Goal: Task Accomplishment & Management: Manage account settings

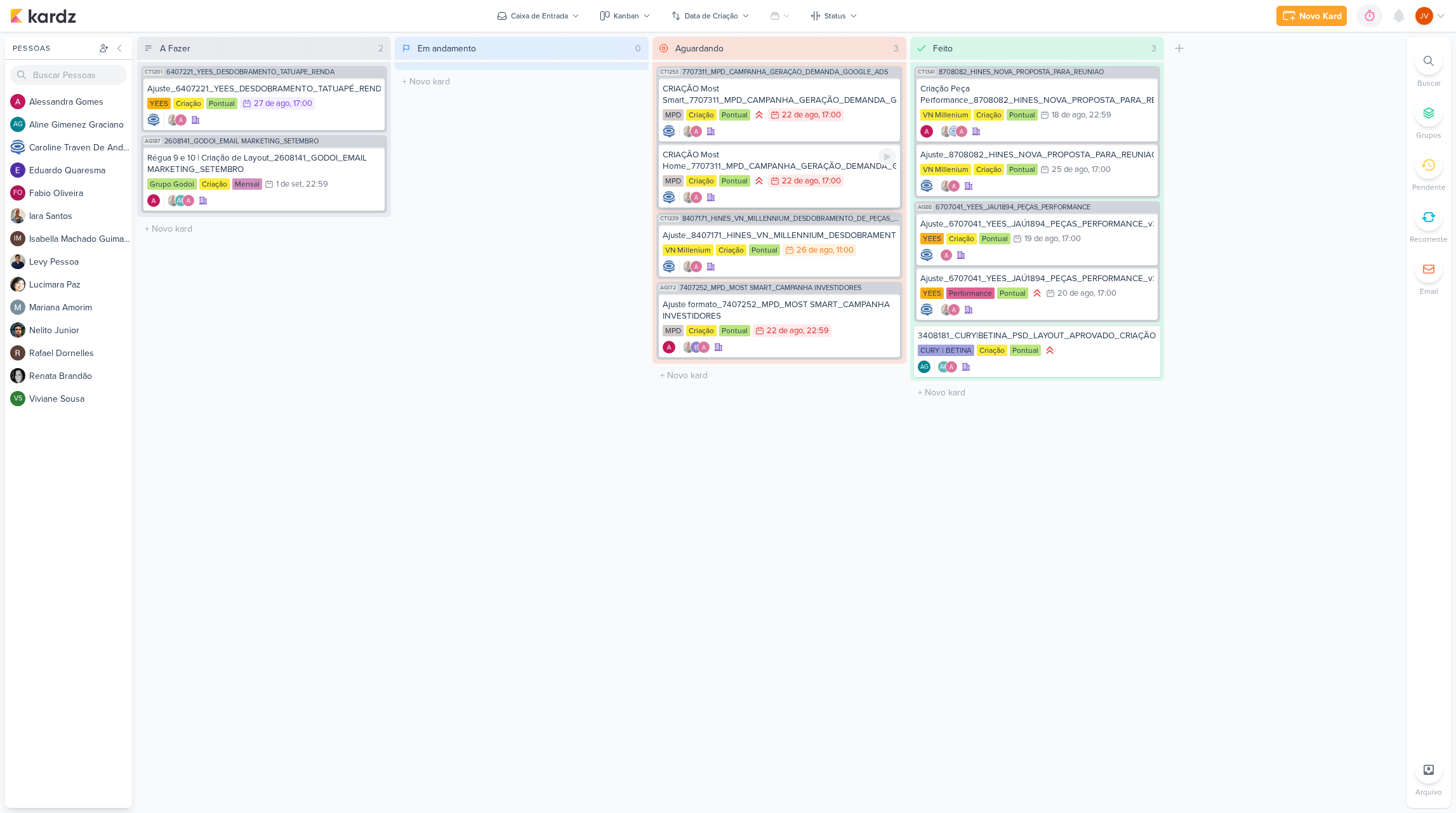
click at [855, 167] on div "CRIAÇÃO Most Home_7707311_MPD_CAMPANHA_GERAÇÃO_DEMANDA_GOOGLE_ADS" at bounding box center [780, 161] width 234 height 23
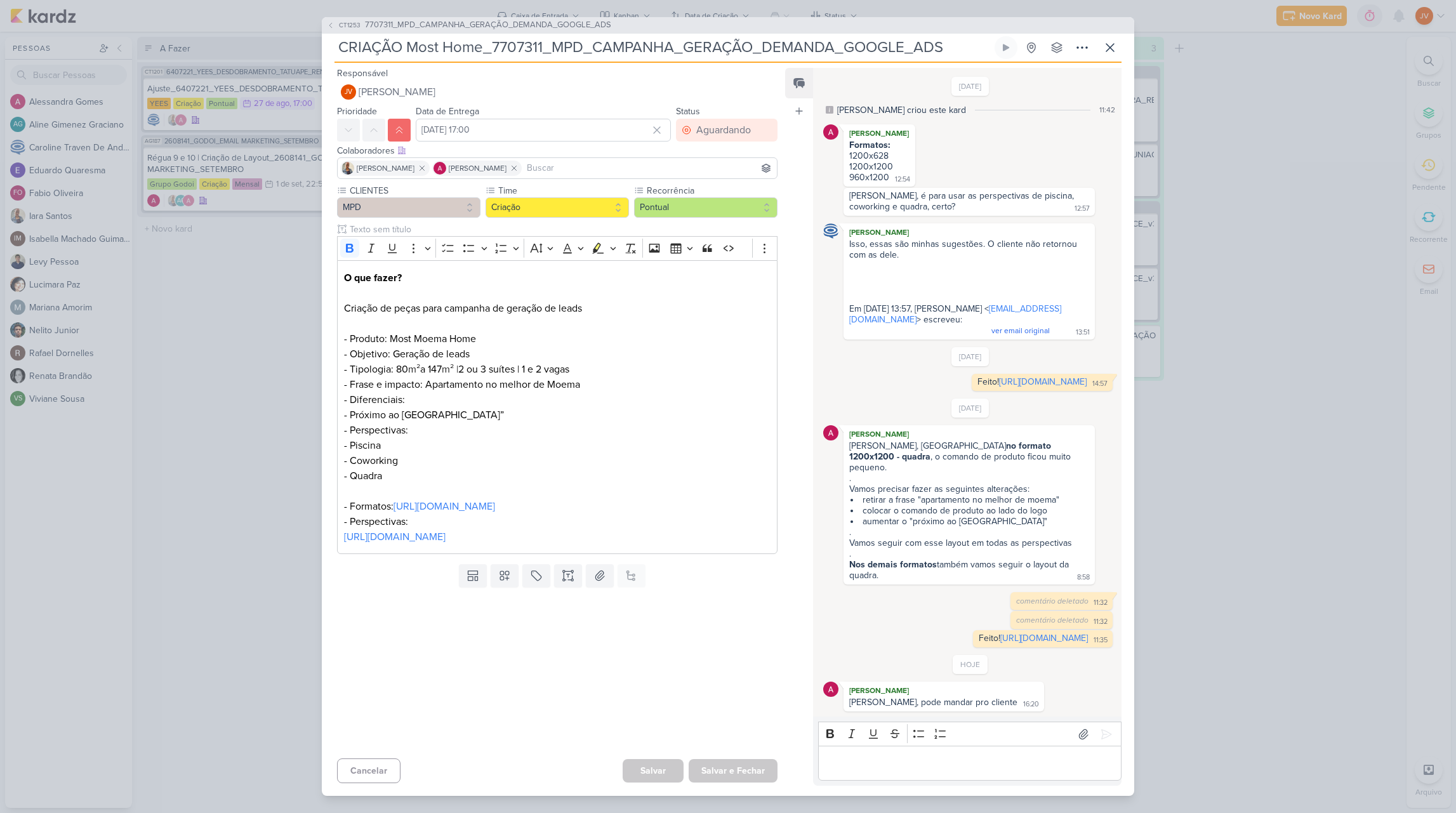
scroll to position [7, 0]
click at [1113, 44] on icon at bounding box center [1110, 47] width 7 height 7
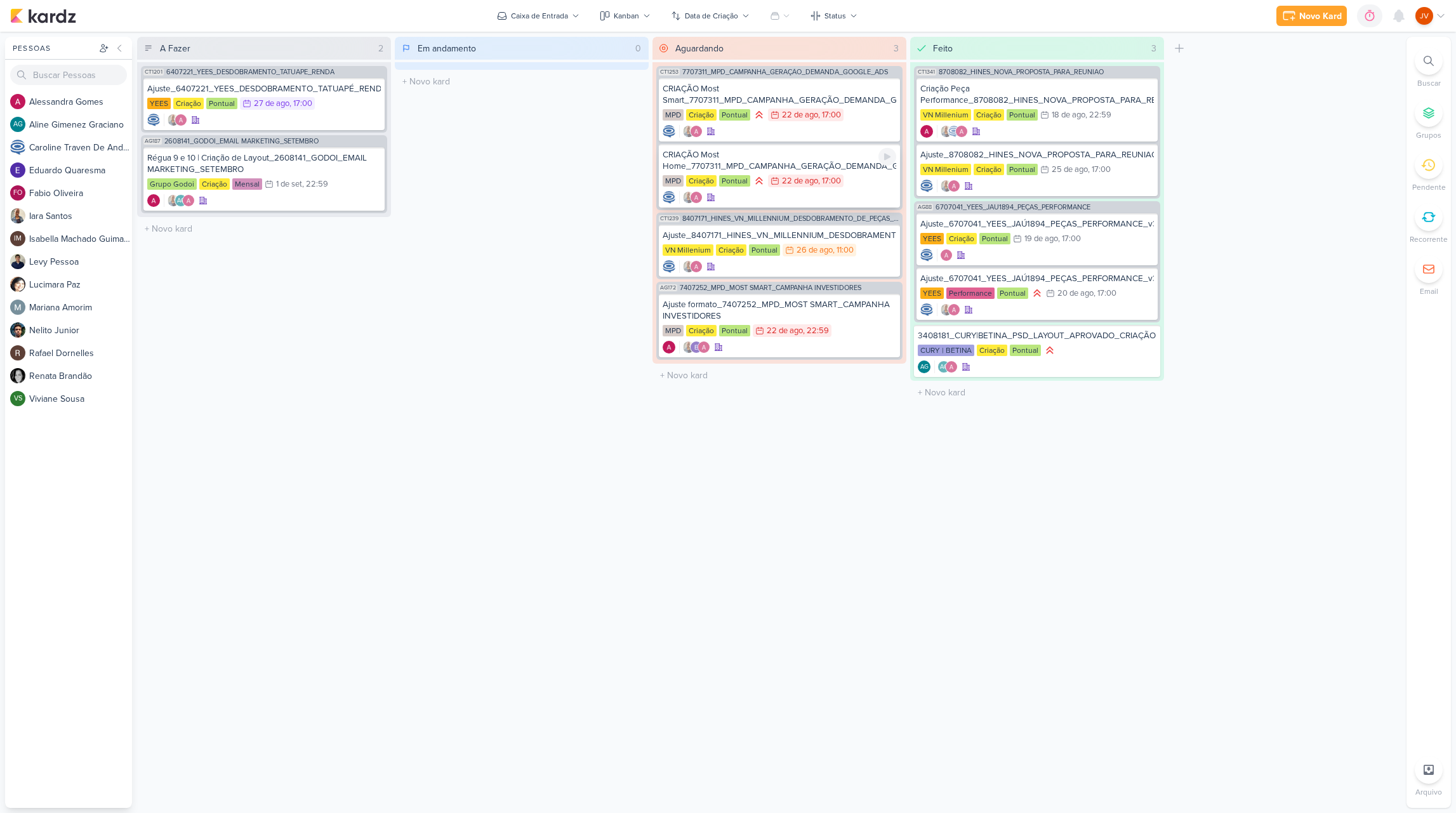
click at [819, 161] on div "CRIAÇÃO Most Home_7707311_MPD_CAMPANHA_GERAÇÃO_DEMANDA_GOOGLE_ADS" at bounding box center [780, 161] width 234 height 23
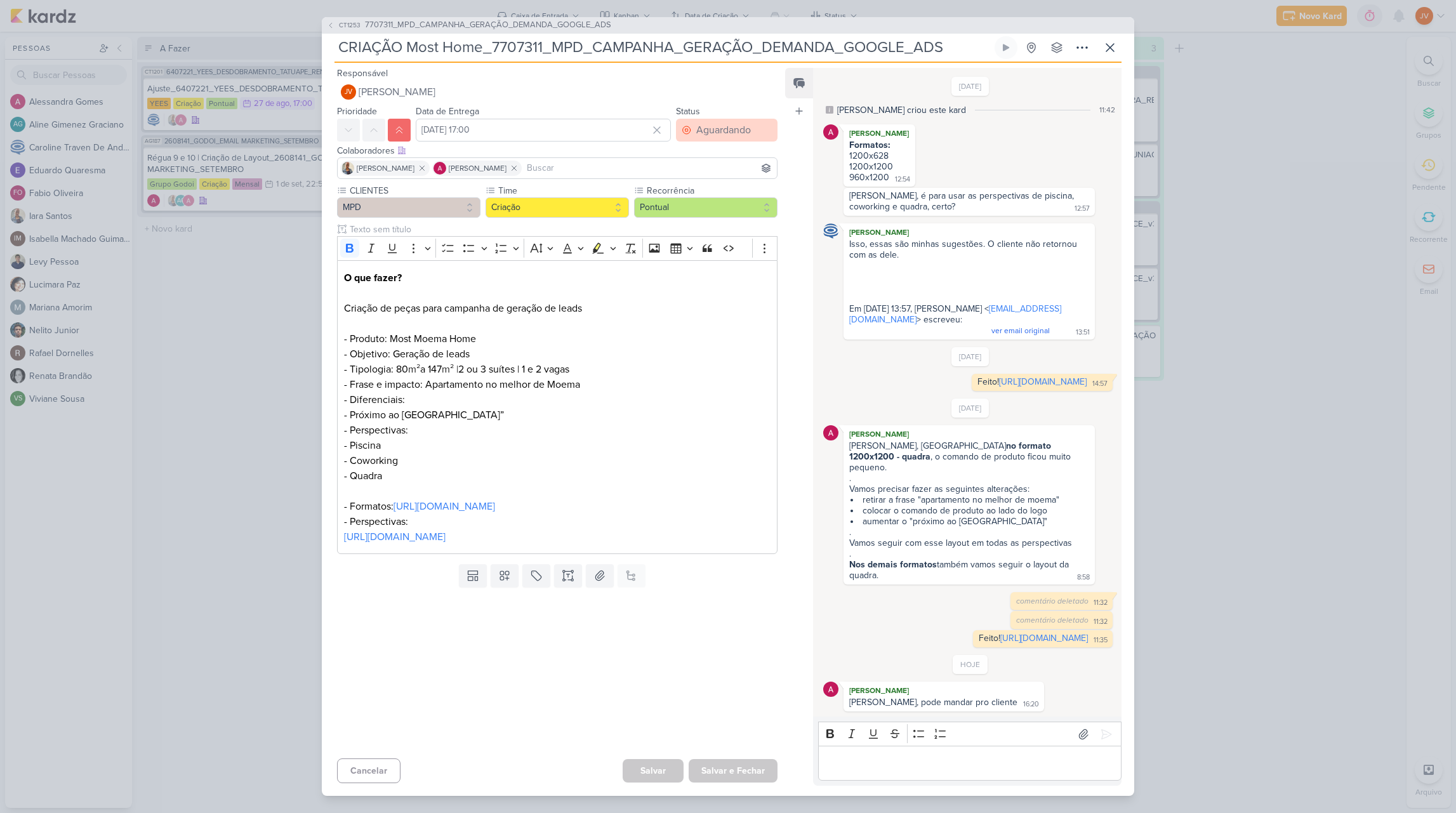
click at [728, 123] on div "Aguardando" at bounding box center [723, 130] width 55 height 15
click at [703, 212] on button "Feito" at bounding box center [720, 222] width 113 height 21
click at [728, 774] on button "Salvar e Fechar" at bounding box center [733, 770] width 89 height 23
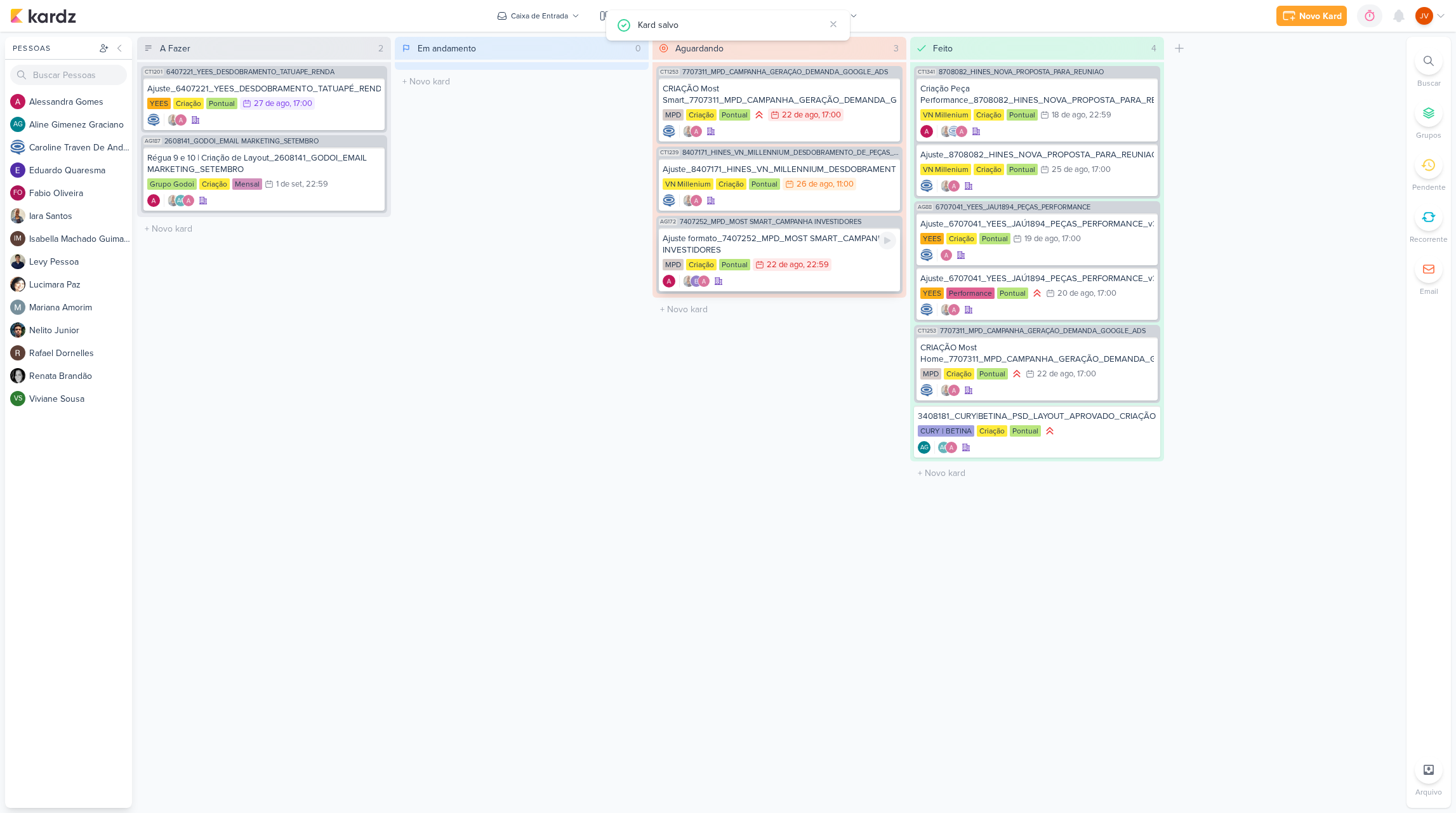
click at [846, 244] on div "Ajuste formato_7407252_MPD_MOST SMART_CAMPANHA INVESTIDORES" at bounding box center [780, 244] width 234 height 23
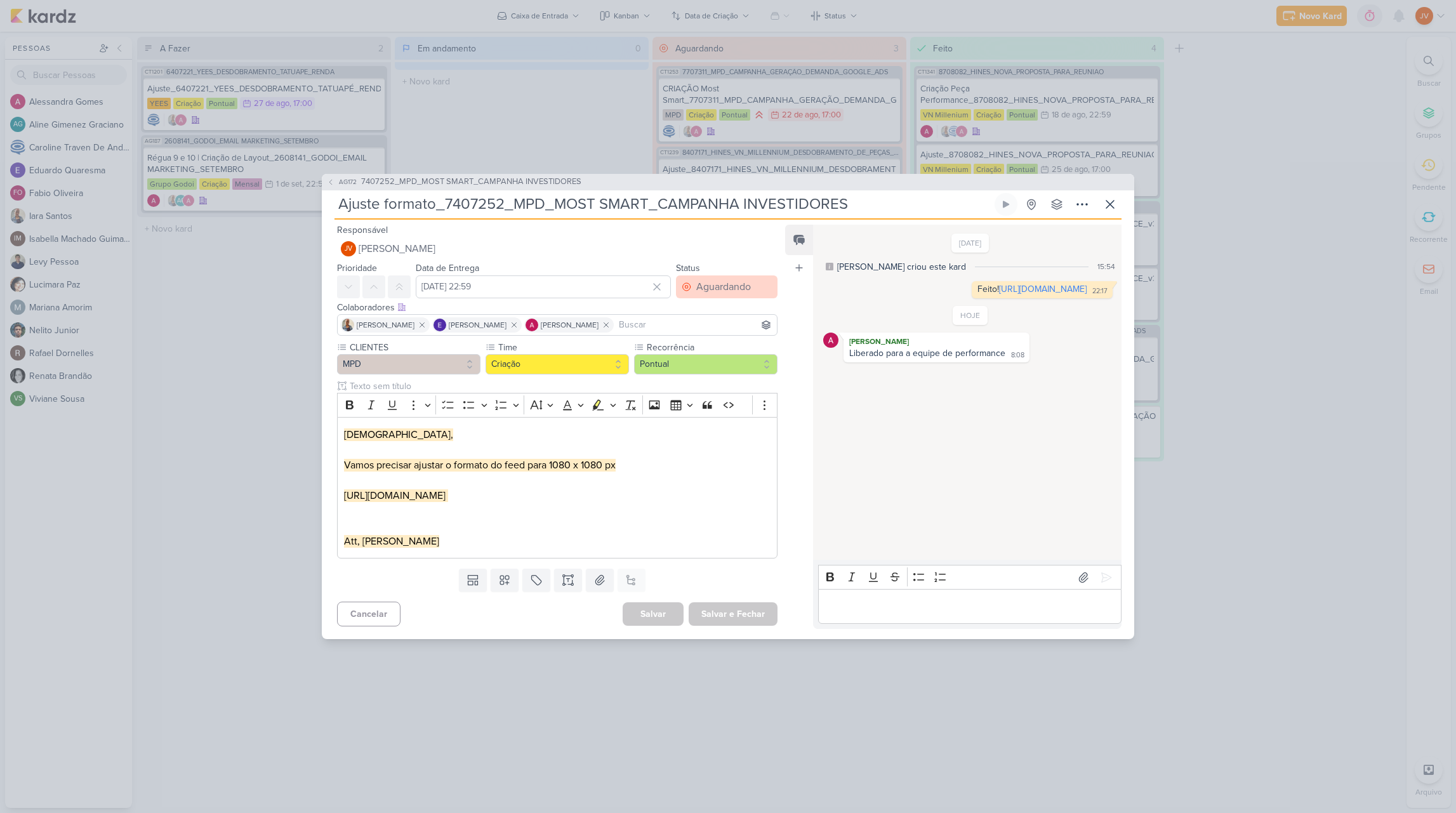
click at [720, 279] on div "Aguardando" at bounding box center [723, 287] width 55 height 15
click at [696, 372] on div "Feito" at bounding box center [699, 379] width 19 height 13
click at [727, 617] on button "Salvar e Fechar" at bounding box center [733, 613] width 89 height 23
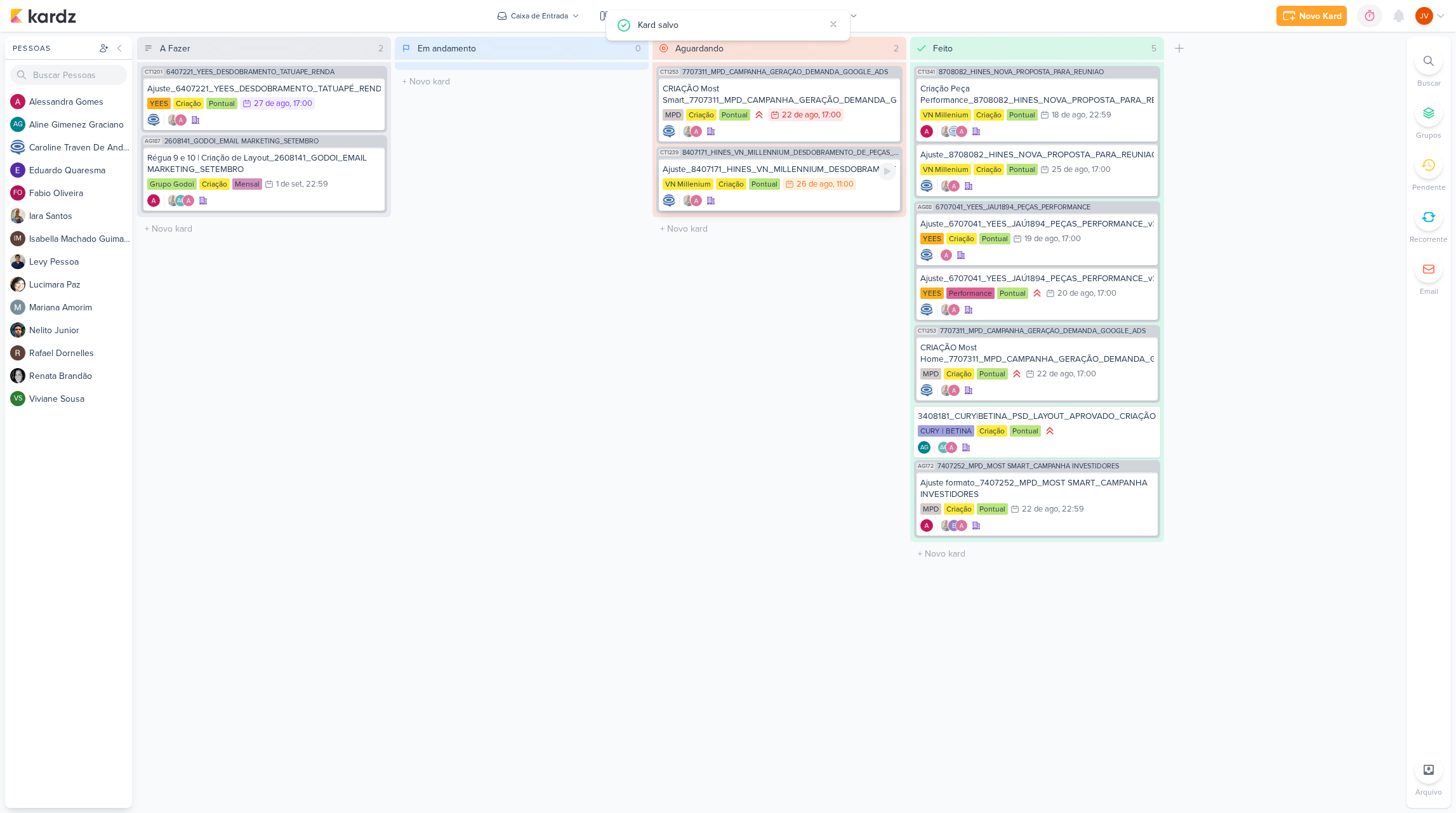
click at [812, 168] on div "Ajuste_8407171_HINES_VN_MILLENNIUM_DESDOBRAMENTO_DE_PEÇAS_V3" at bounding box center [780, 169] width 234 height 11
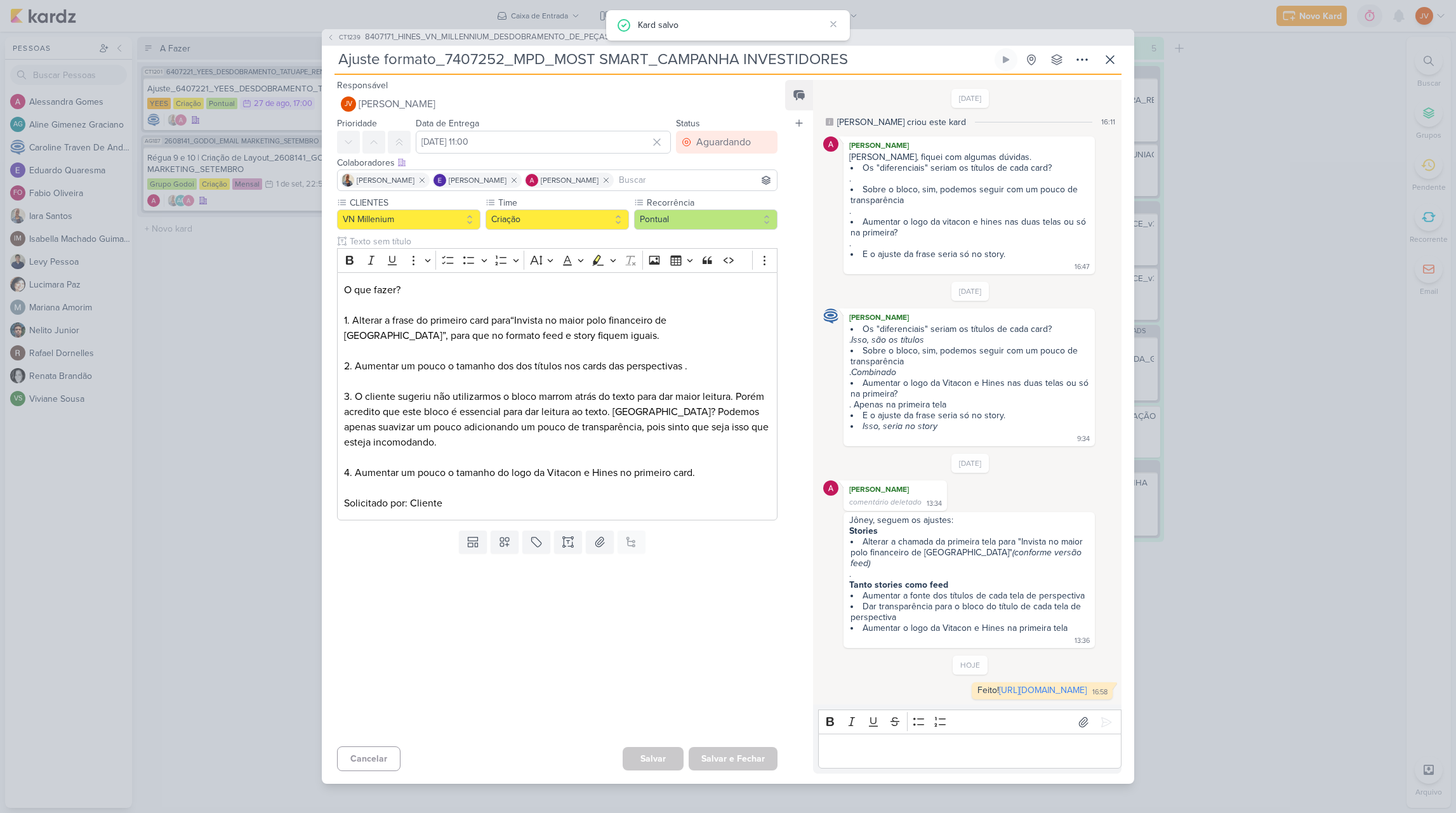
type input "Ajuste_8407171_HINES_VN_MILLENNIUM_DESDOBRAMENTO_DE_PEÇAS_V3"
drag, startPoint x: 223, startPoint y: 477, endPoint x: 225, endPoint y: 469, distance: 8.2
click at [222, 477] on div "CT1239 8407171_HINES_VN_MILLENNIUM_DESDOBRAMENTO_DE_PEÇAS_V1 Ajuste_8407171_HIN…" at bounding box center [728, 406] width 1456 height 813
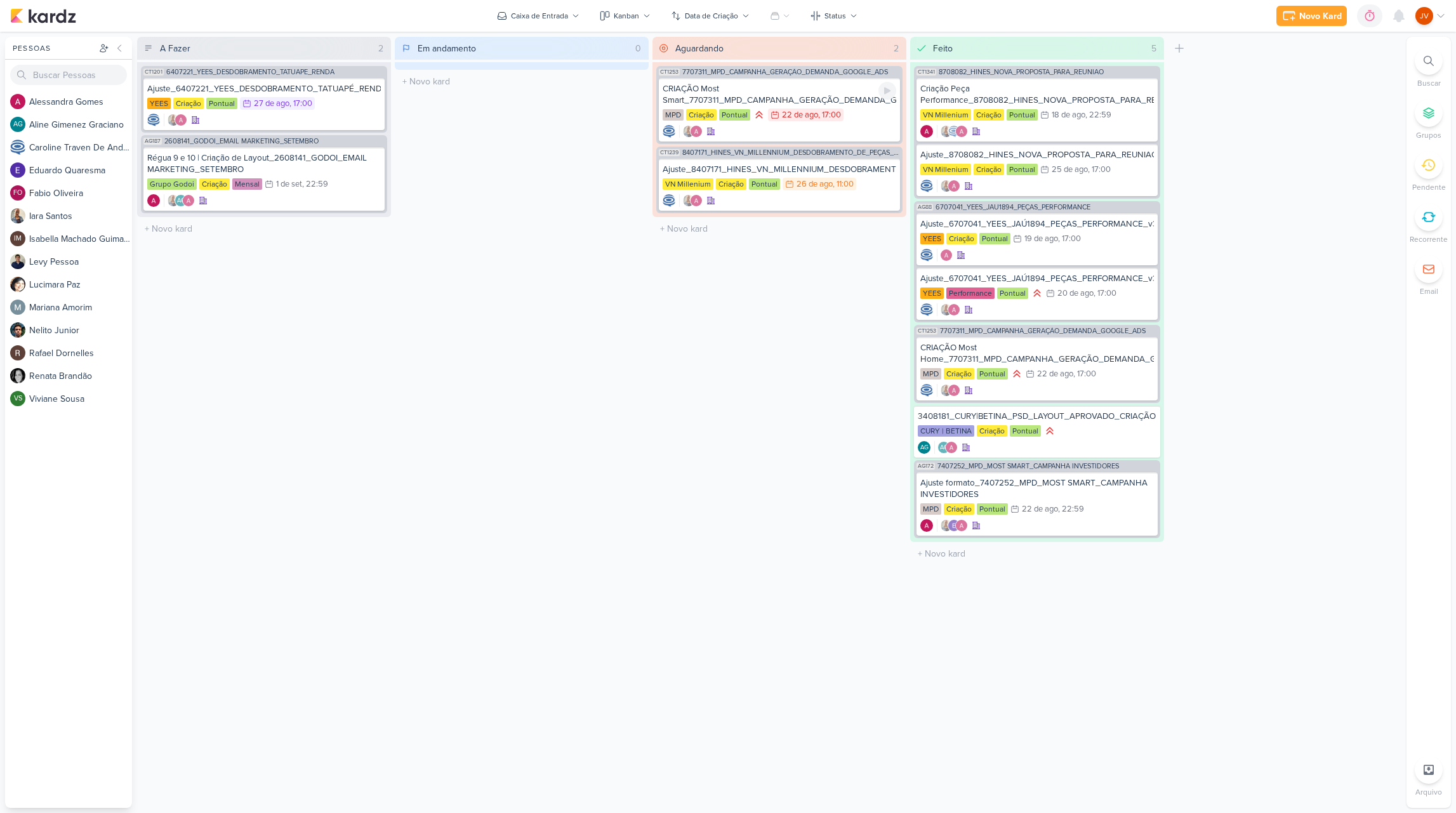
drag, startPoint x: 828, startPoint y: 92, endPoint x: 818, endPoint y: 90, distance: 10.2
click at [826, 92] on div "CRIAÇÃO Most Smart_7707311_MPD_CAMPANHA_GERAÇÃO_DEMANDA_GOOGLE_ADS" at bounding box center [780, 95] width 234 height 23
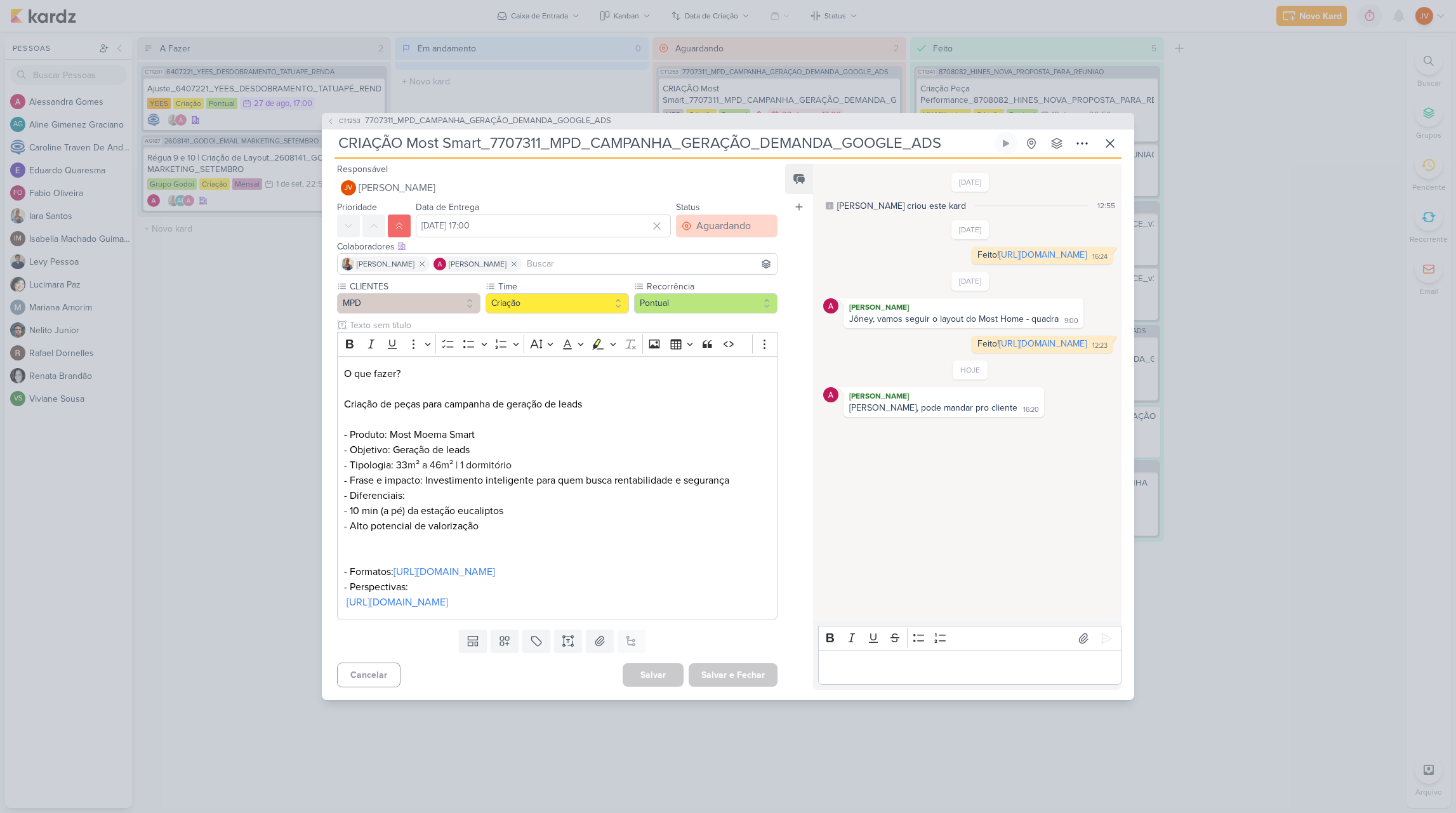
click at [722, 218] on div "Aguardando" at bounding box center [723, 226] width 55 height 15
click at [705, 307] on button "Feito" at bounding box center [720, 317] width 113 height 21
click at [729, 682] on button "Salvar e Fechar" at bounding box center [733, 675] width 89 height 23
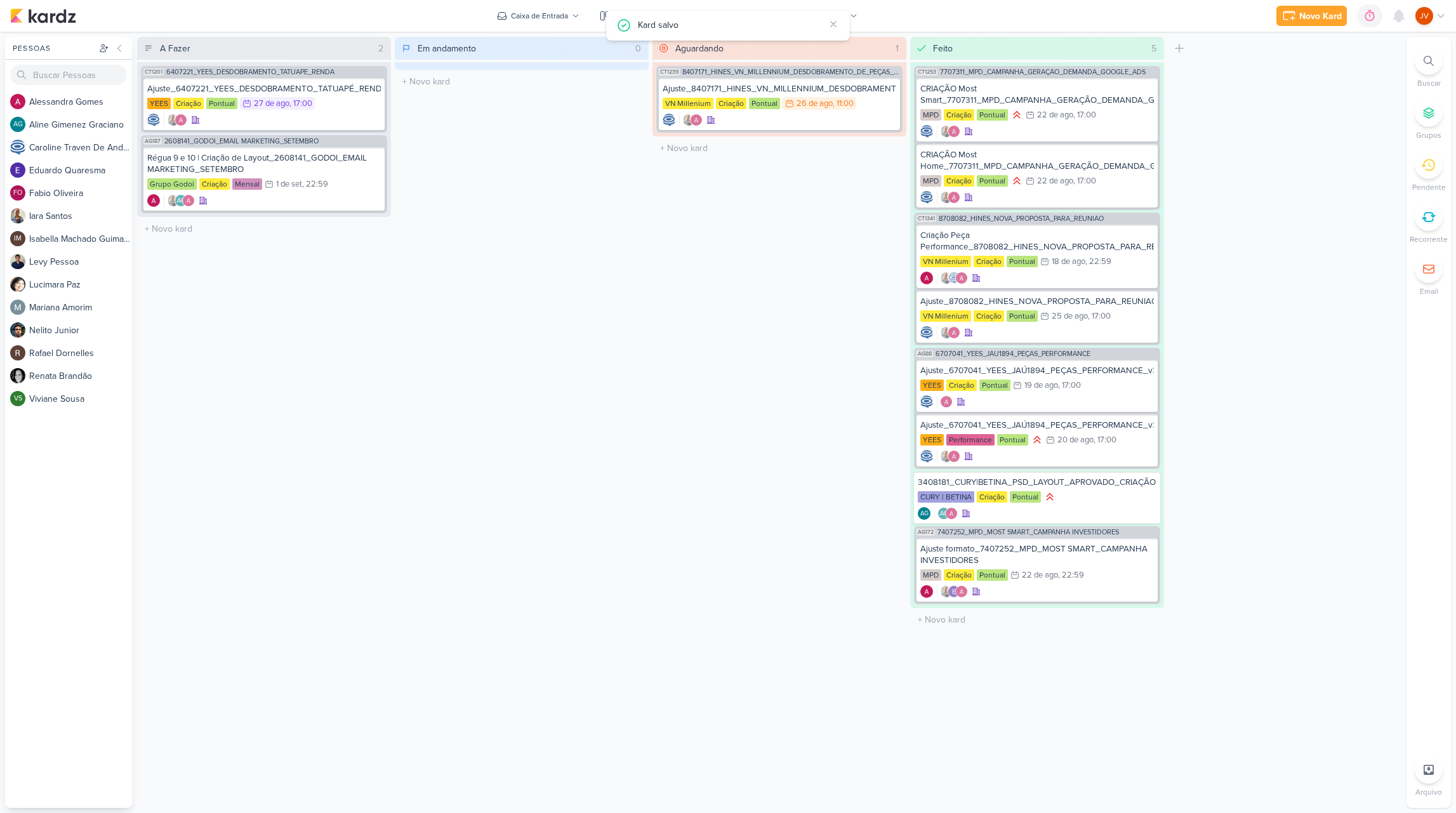
click at [700, 449] on div "Aguardando 1 Mover Para Esquerda Mover Para Direita [GEOGRAPHIC_DATA] CT1239 84…" at bounding box center [780, 422] width 254 height 771
click at [817, 89] on div "Ajuste_8407171_HINES_VN_MILLENNIUM_DESDOBRAMENTO_DE_PEÇAS_V3" at bounding box center [780, 89] width 234 height 11
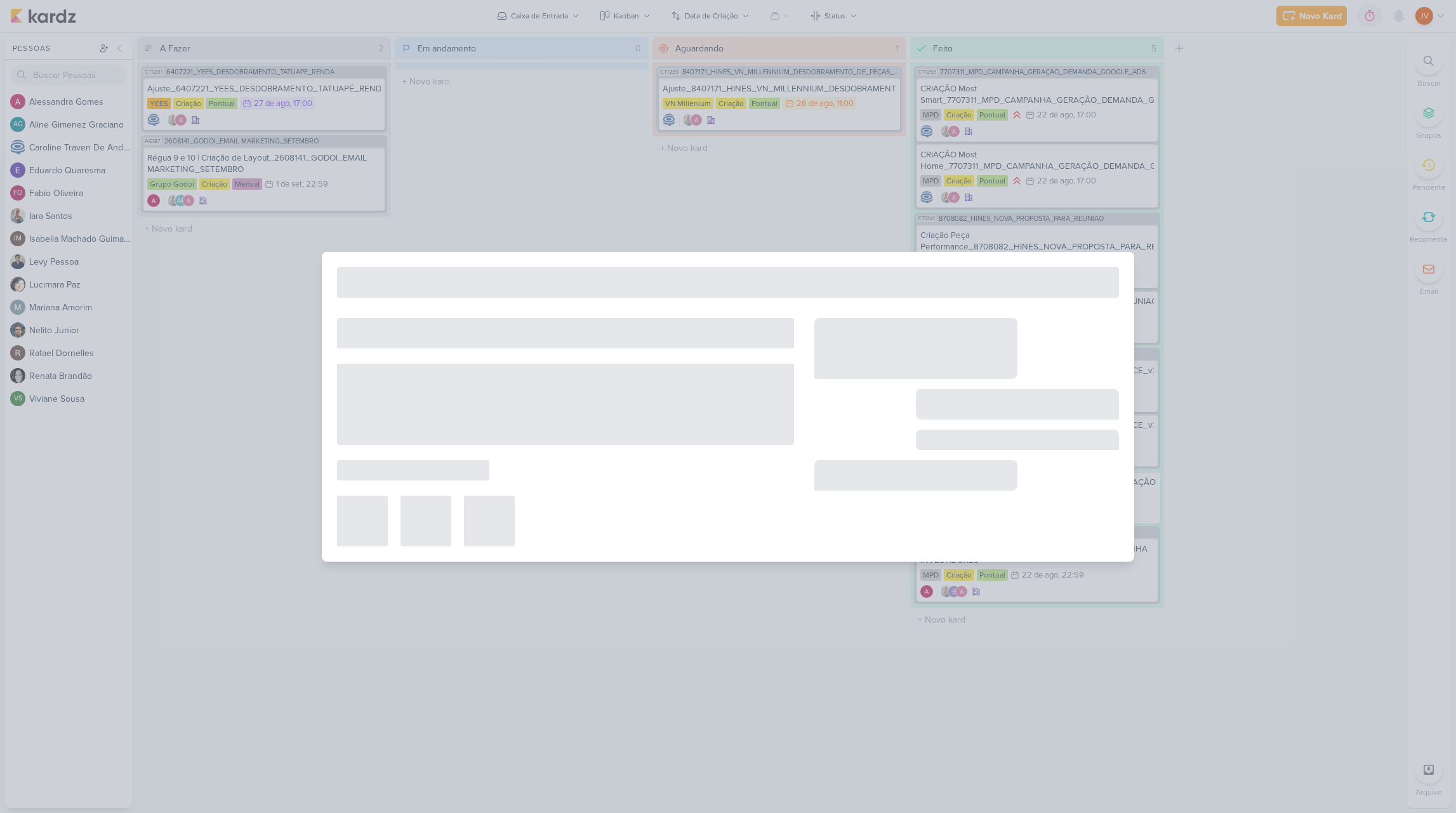
type input "Ajuste_8407171_HINES_VN_MILLENNIUM_DESDOBRAMENTO_DE_PEÇAS_V3"
type input "[DATE] 11:00"
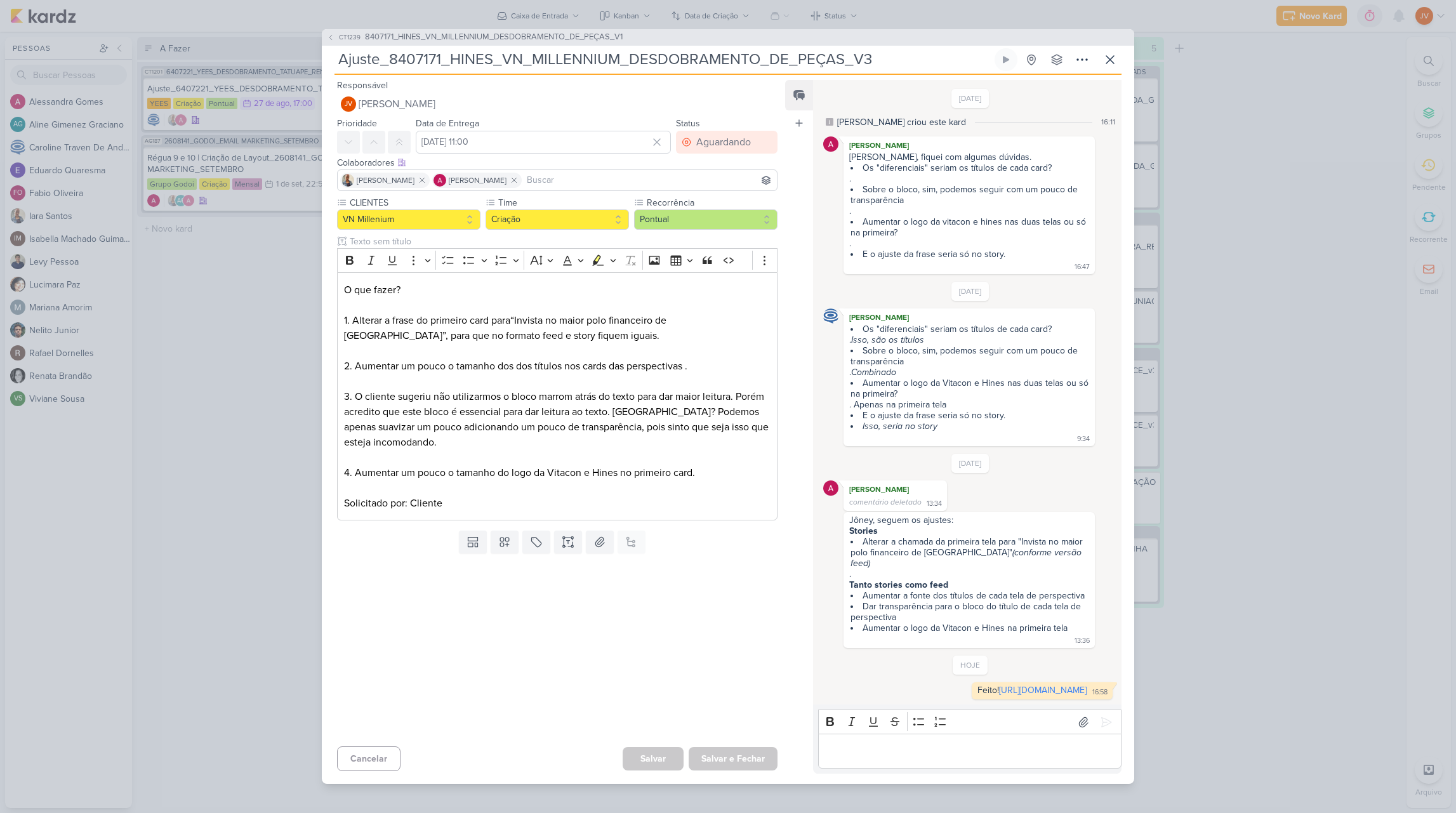
click at [213, 543] on div "CT1239 8407171_HINES_VN_MILLENNIUM_DESDOBRAMENTO_DE_PEÇAS_V1 Ajuste_8407171_HIN…" at bounding box center [728, 406] width 1456 height 813
